Goal: Find specific page/section: Find specific page/section

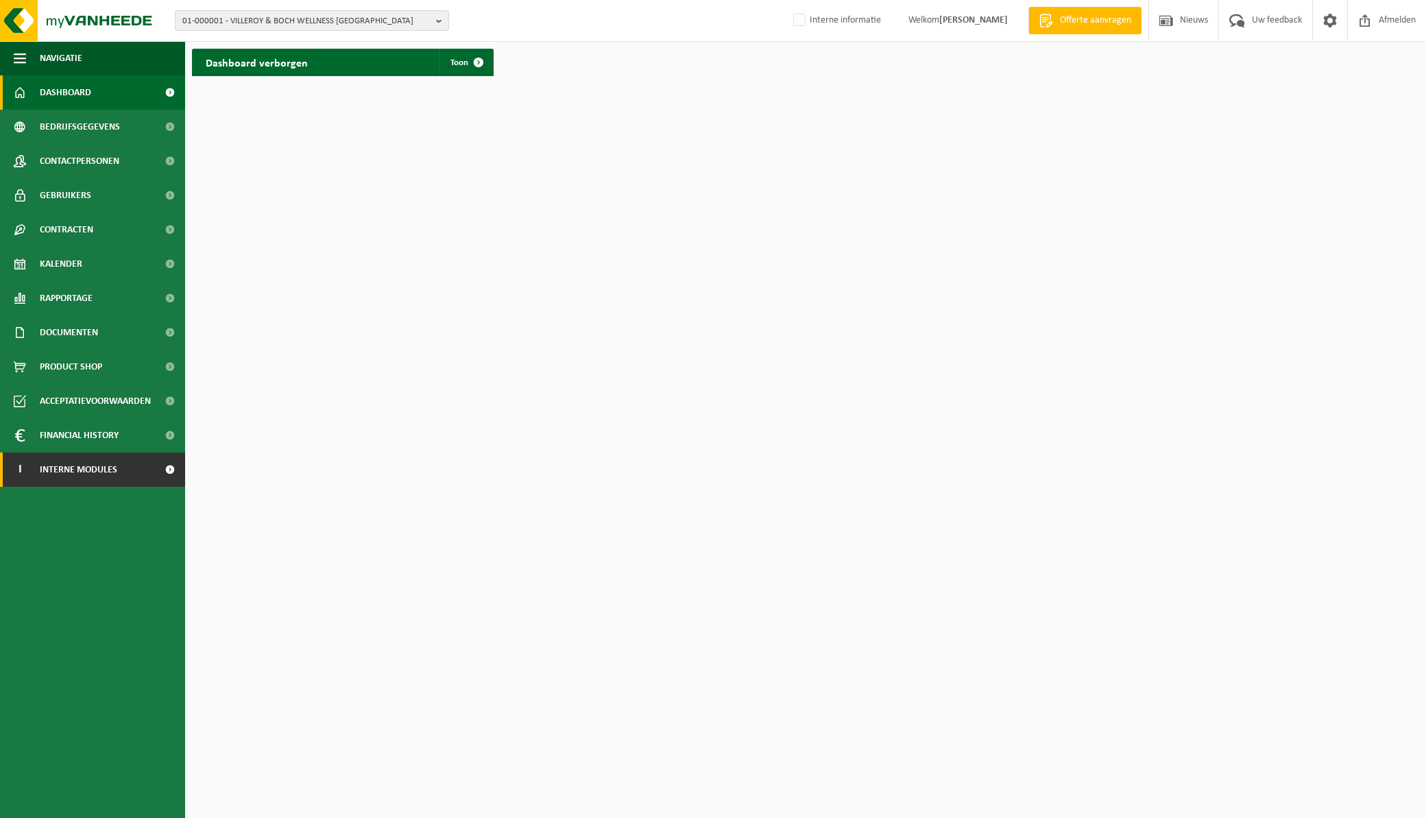
click at [87, 471] on span "Interne modules" at bounding box center [78, 469] width 77 height 34
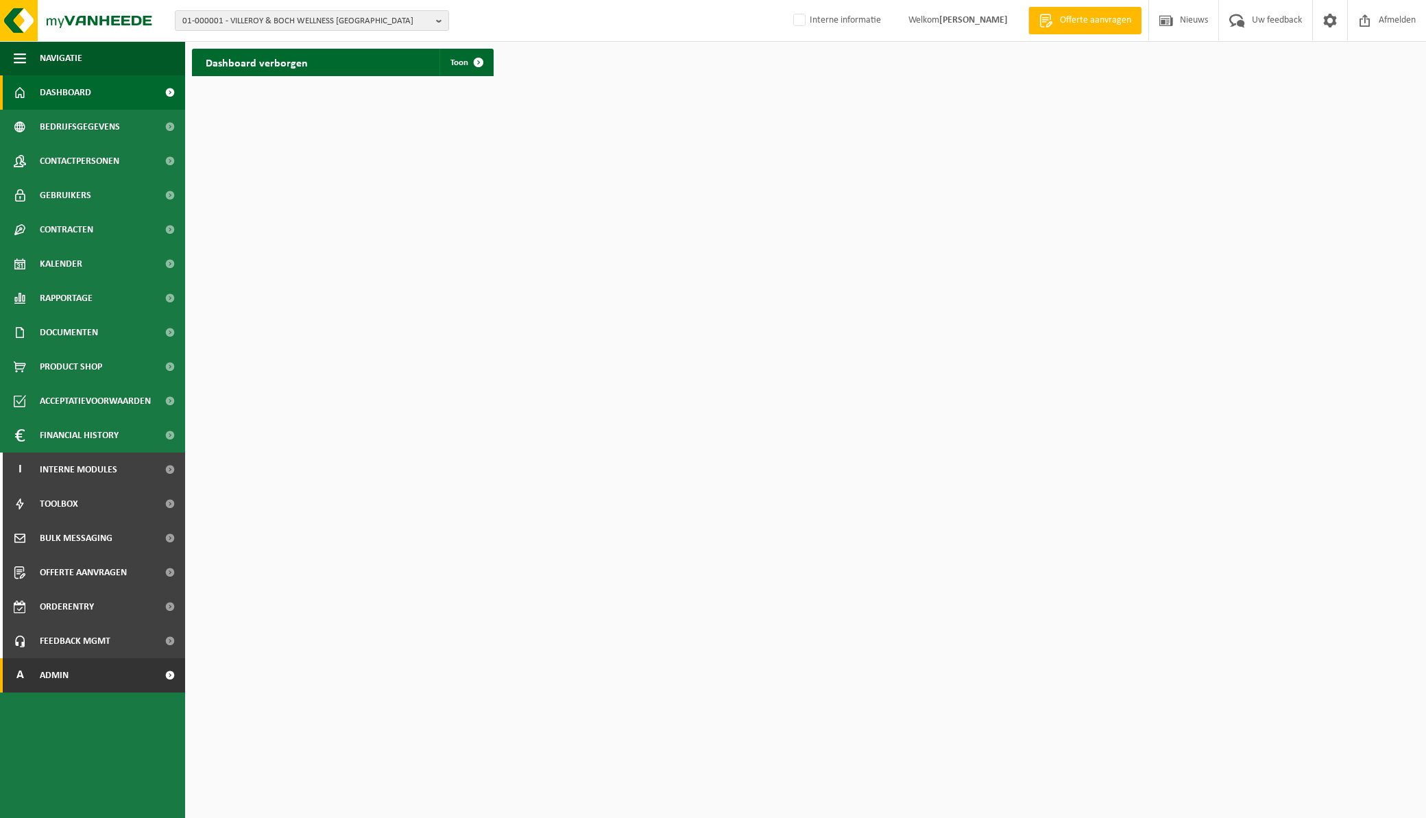
click at [106, 552] on link "A Admin" at bounding box center [92, 675] width 185 height 34
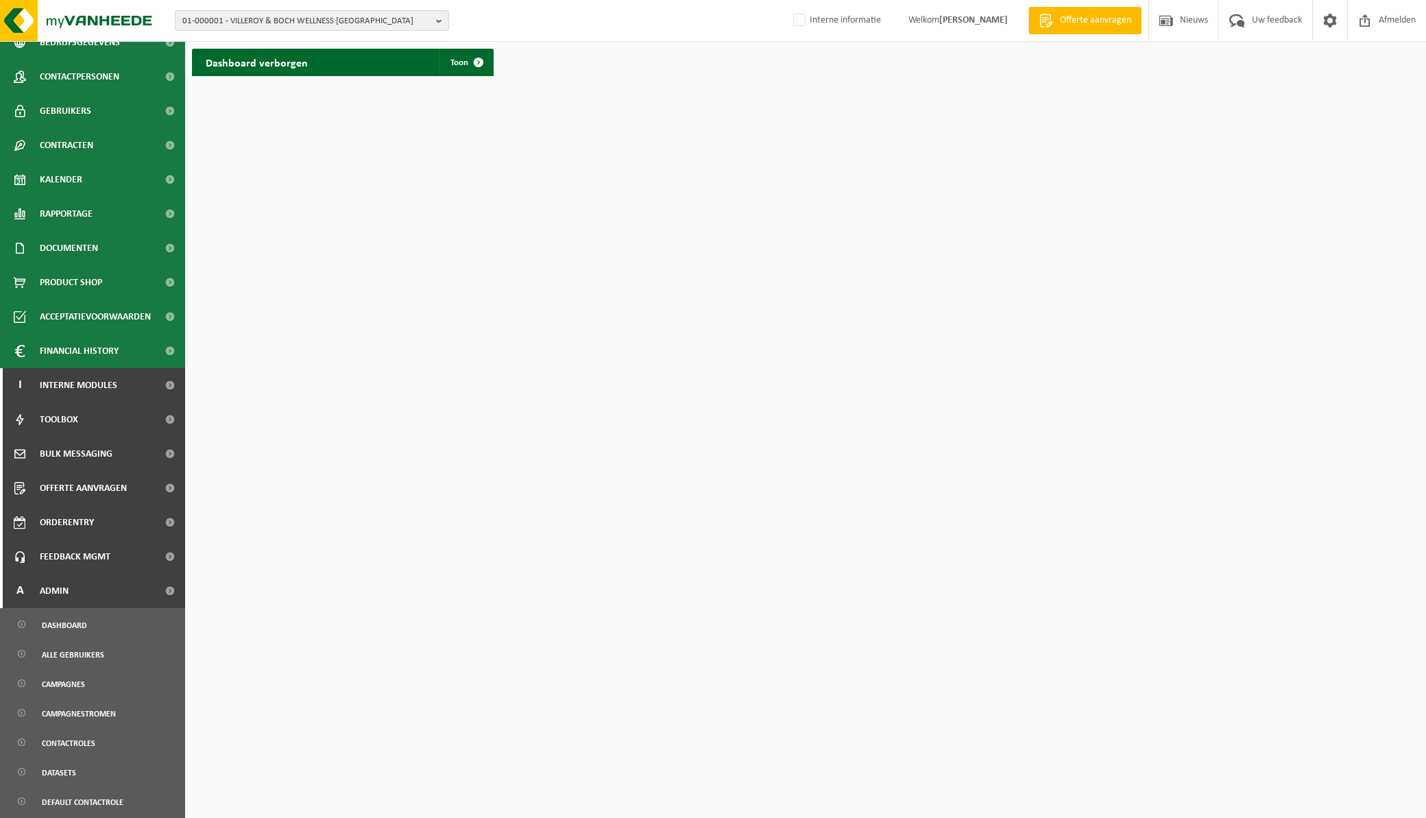
scroll to position [350, 0]
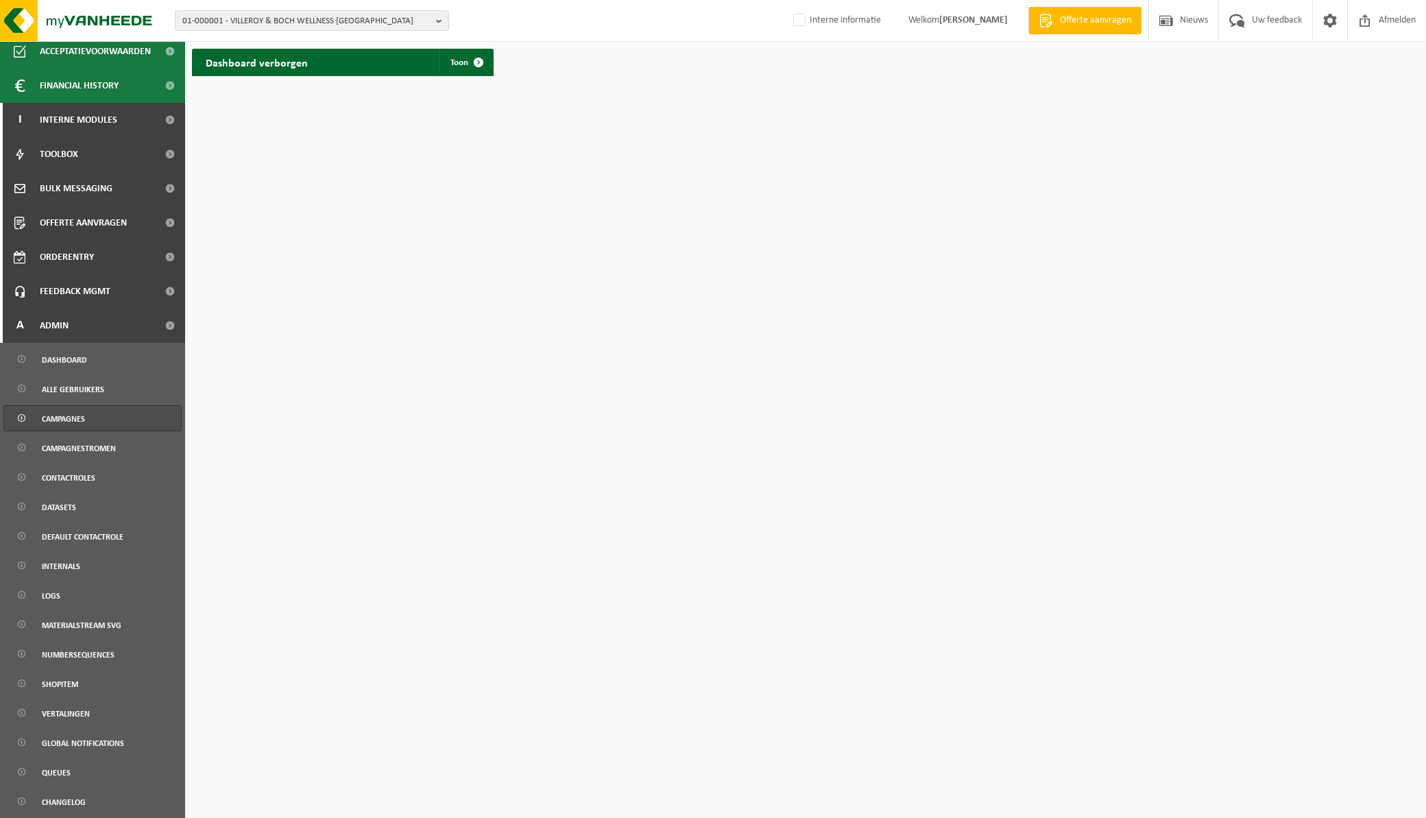
click at [92, 419] on link "Campagnes" at bounding box center [92, 418] width 178 height 26
